Goal: Task Accomplishment & Management: Use online tool/utility

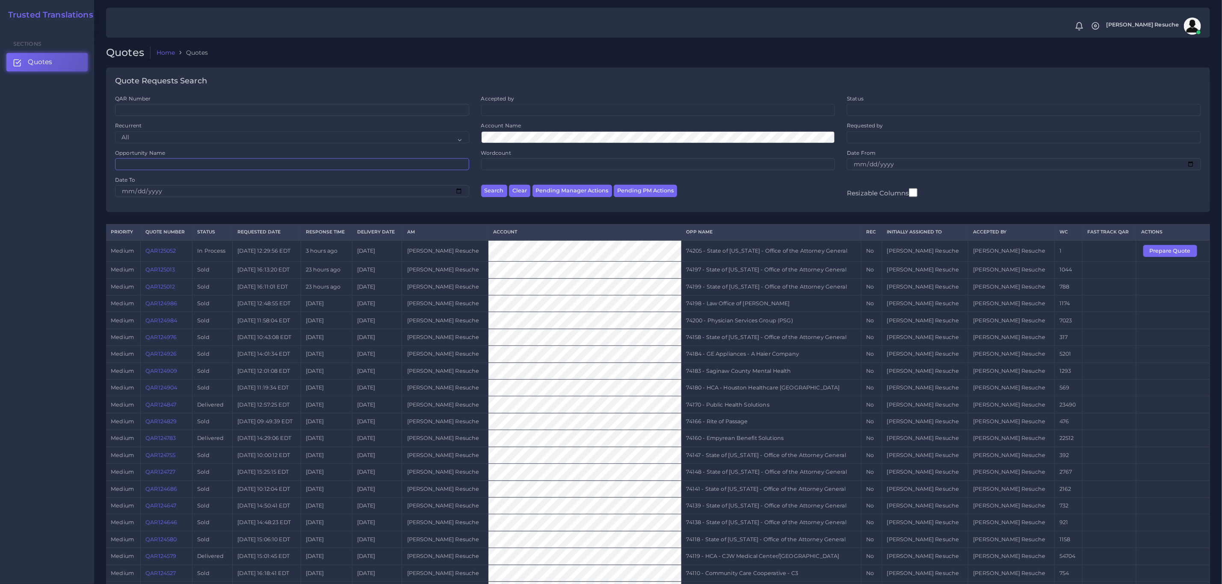
click at [176, 170] on input "Opportunity Name" at bounding box center [292, 164] width 354 height 12
type input "73949"
click at [481, 185] on button "Search" at bounding box center [494, 191] width 26 height 12
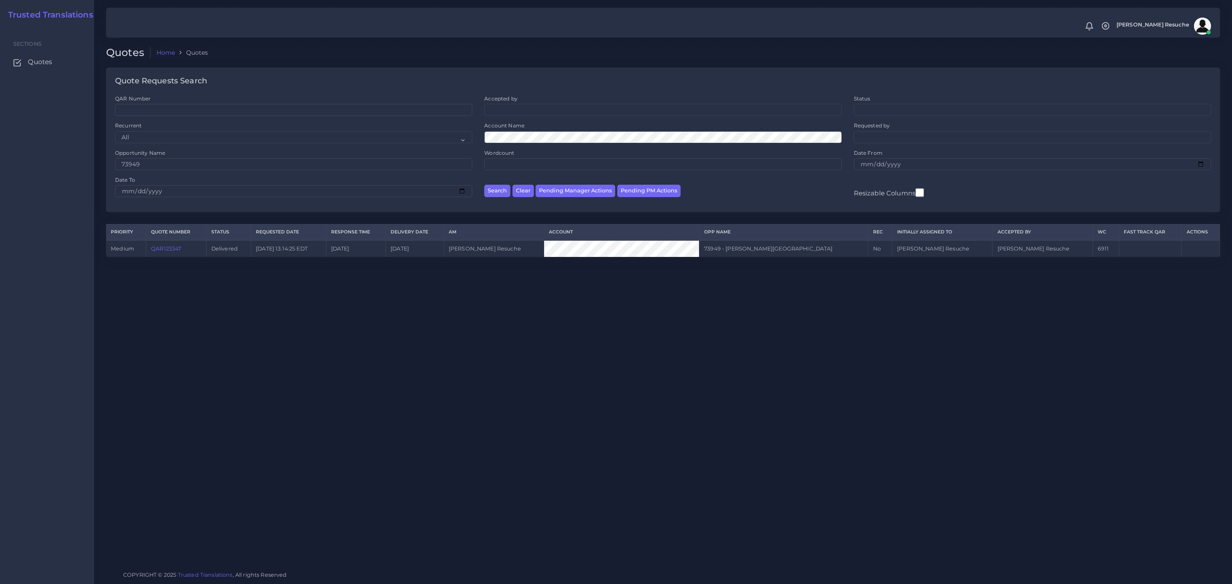
click at [166, 252] on link "QAR123347" at bounding box center [166, 249] width 30 height 6
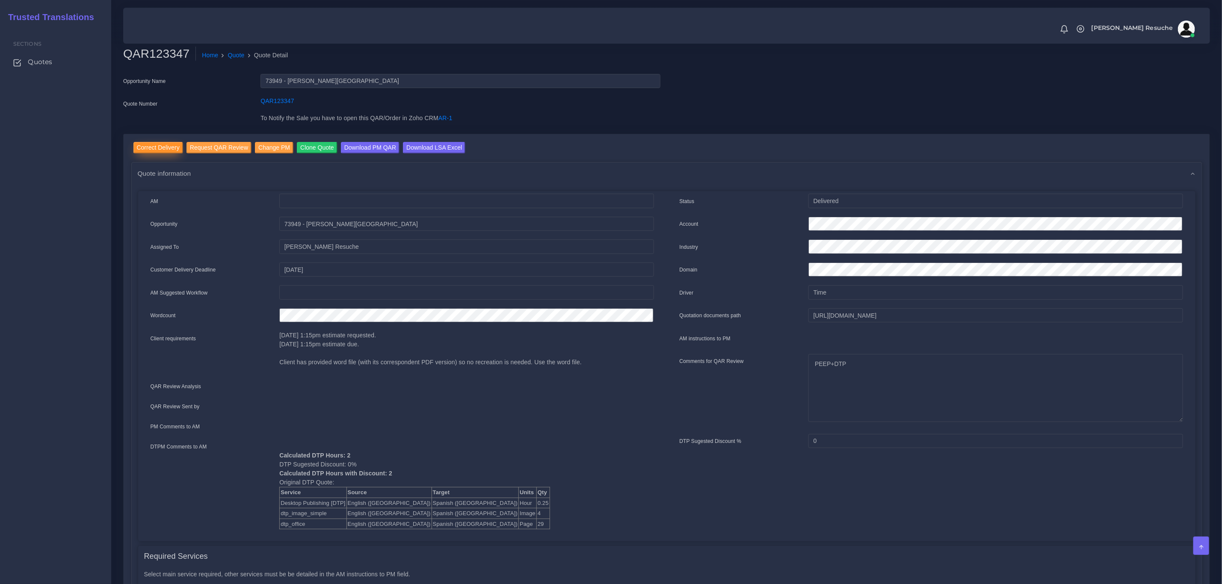
click at [151, 148] on input "Correct Delivery" at bounding box center [158, 148] width 50 height 12
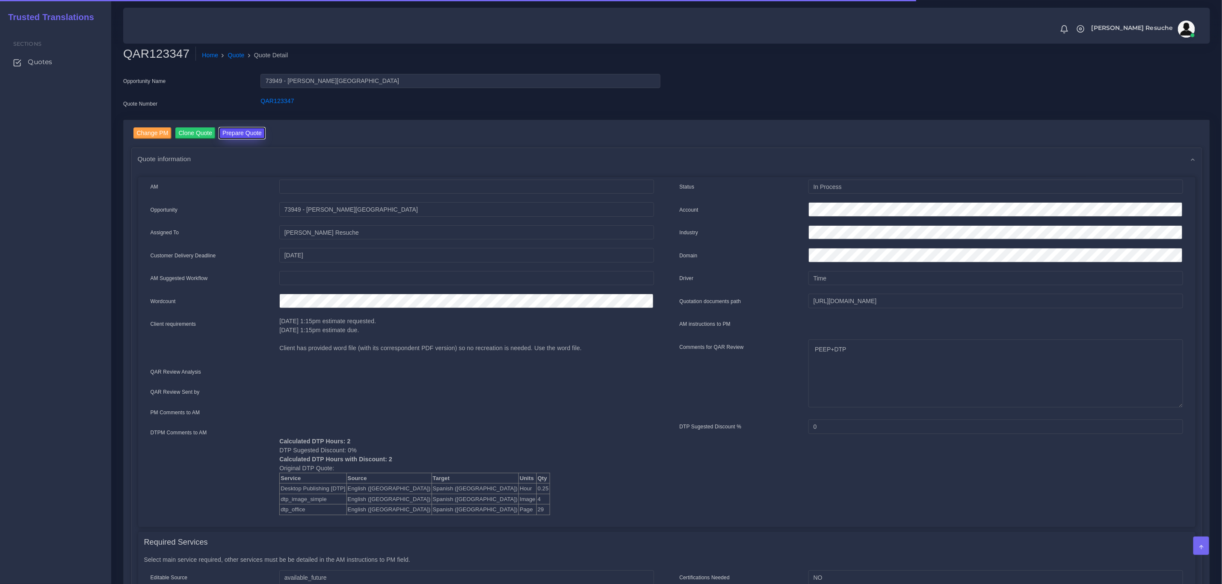
click at [237, 130] on button "Prepare Quote" at bounding box center [242, 133] width 46 height 12
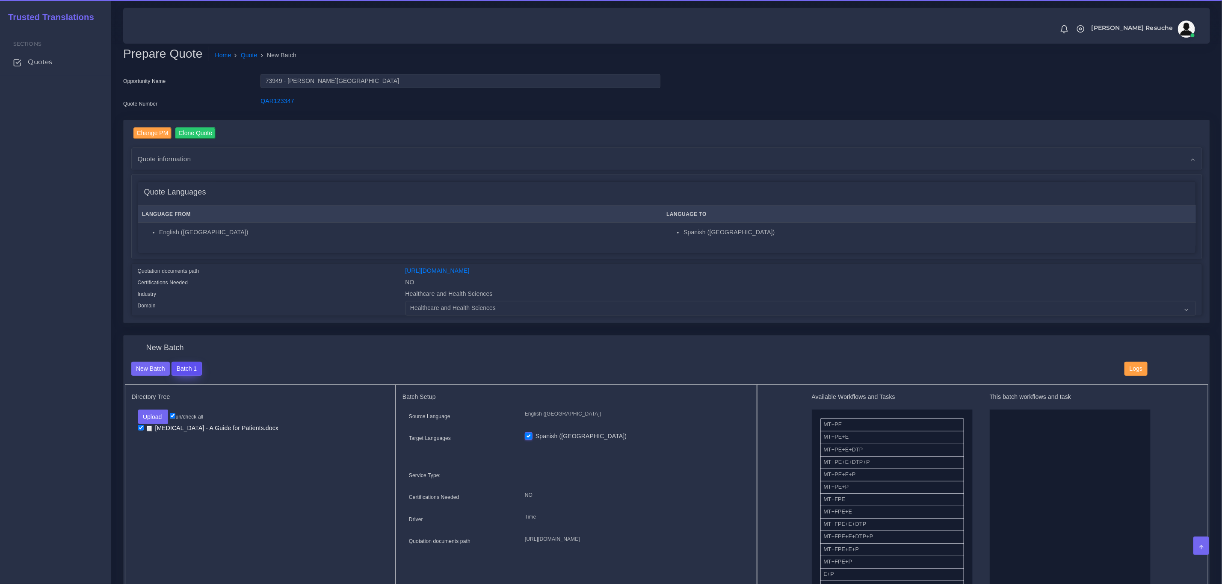
click at [200, 370] on button "Batch 1" at bounding box center [187, 369] width 30 height 15
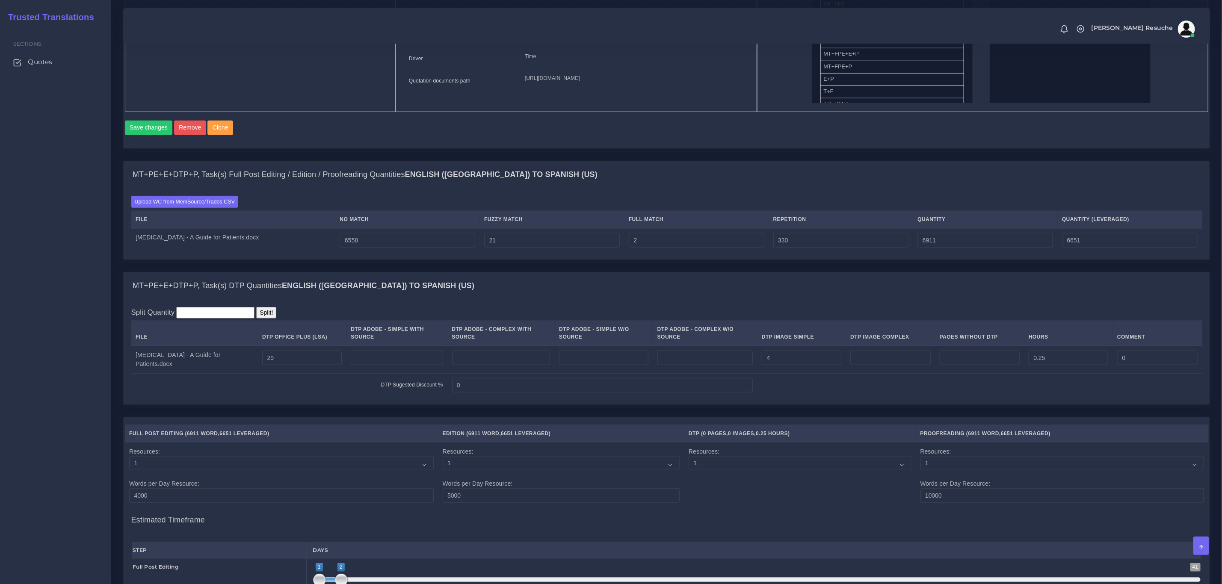
scroll to position [513, 0]
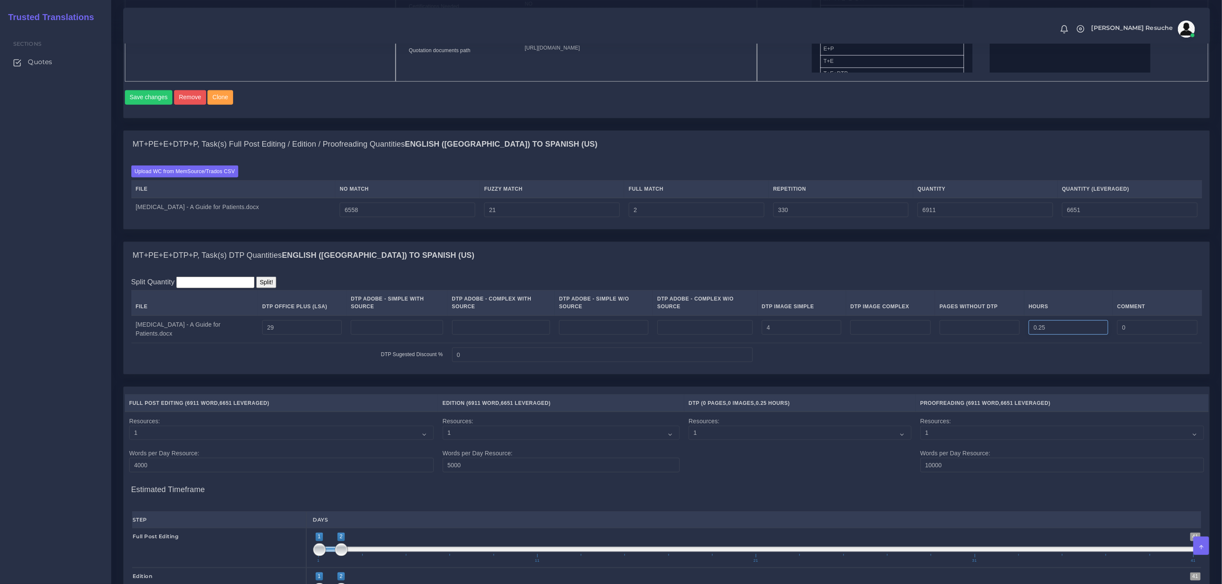
drag, startPoint x: 1046, startPoint y: 331, endPoint x: 1009, endPoint y: 337, distance: 38.1
click at [1012, 337] on tr "Hip Fractures - A Guide for Patients.docx 29 4 0.25 0" at bounding box center [666, 330] width 1071 height 28
click at [807, 255] on div "MT+PE+E+DTP+P, Task(s) DTP Quantities English (US) TO Spanish (US)" at bounding box center [667, 255] width 1086 height 27
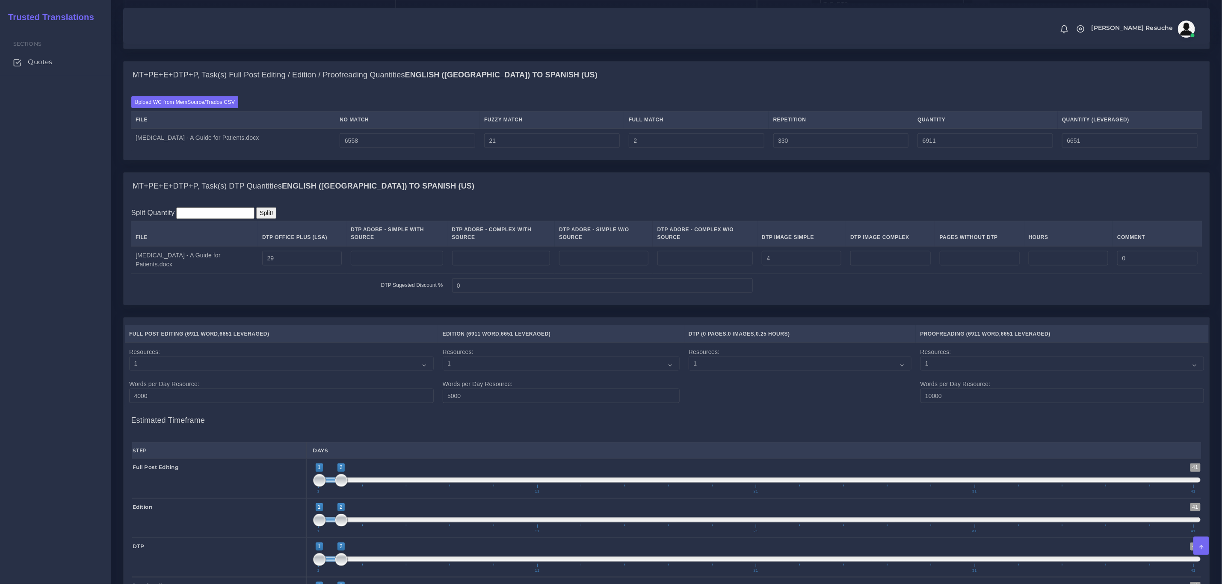
scroll to position [837, 0]
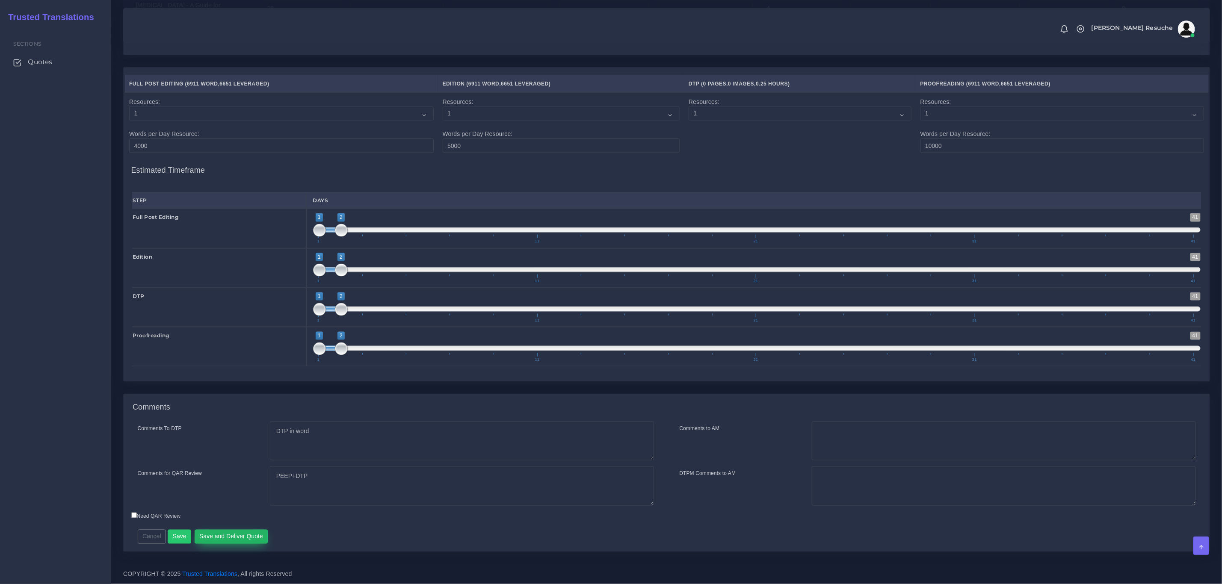
click at [247, 531] on button "Save and Deliver Quote" at bounding box center [232, 537] width 74 height 15
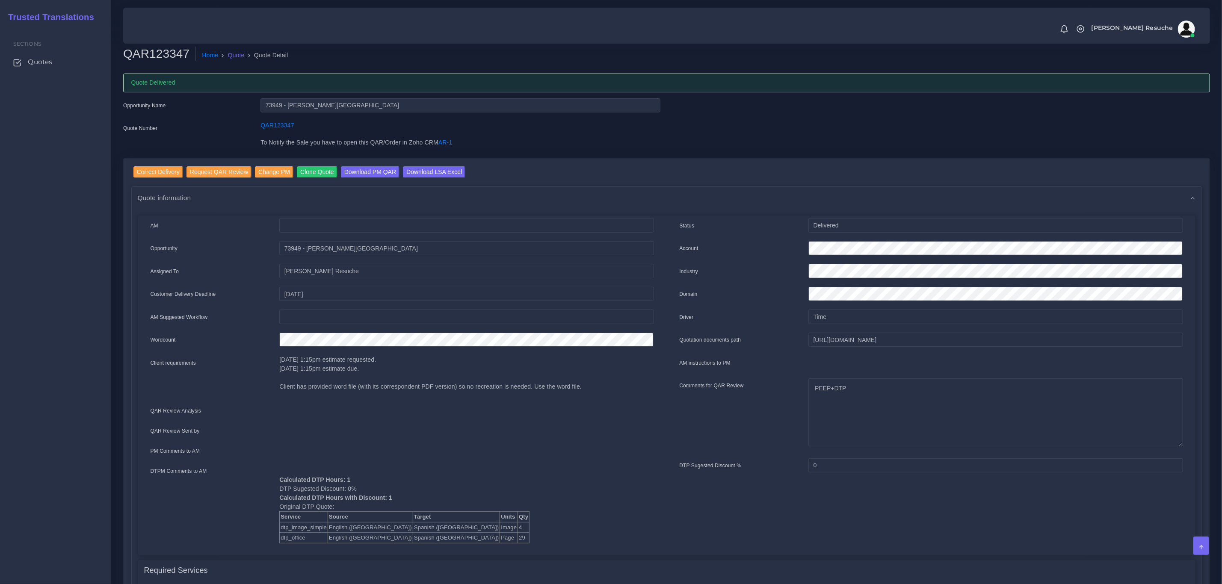
click at [237, 55] on link "Quote" at bounding box center [236, 55] width 17 height 9
